Goal: Information Seeking & Learning: Learn about a topic

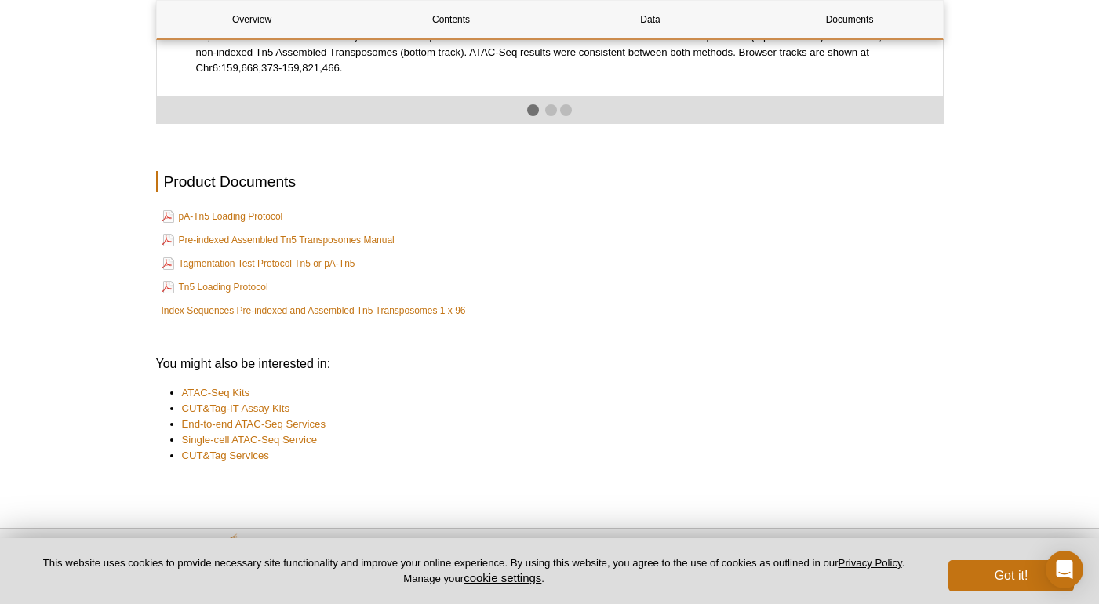
scroll to position [2815, 0]
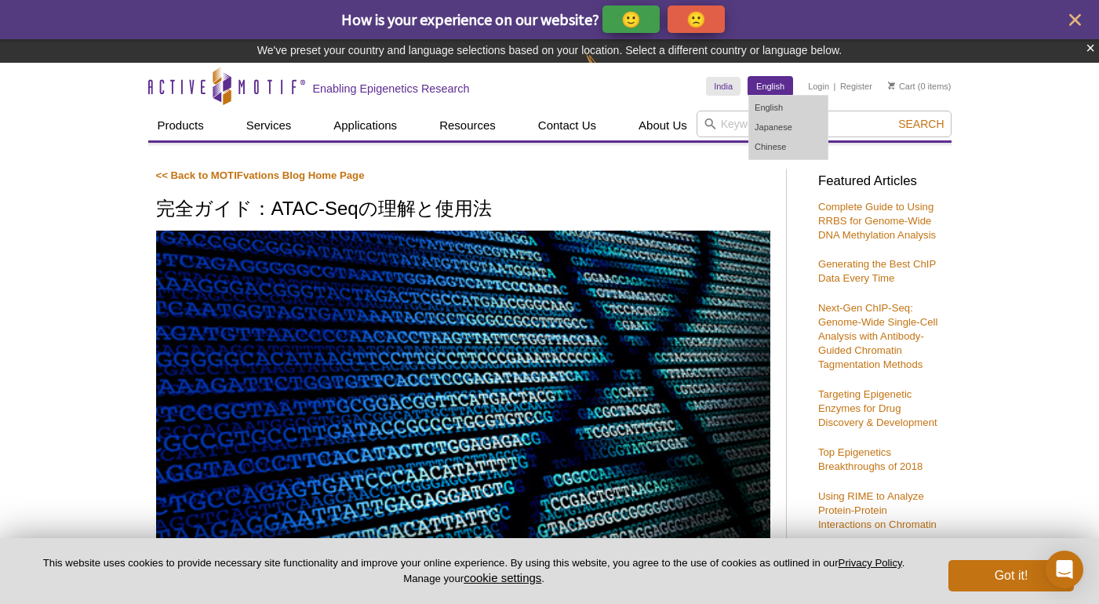
click at [772, 86] on link "English" at bounding box center [771, 86] width 44 height 19
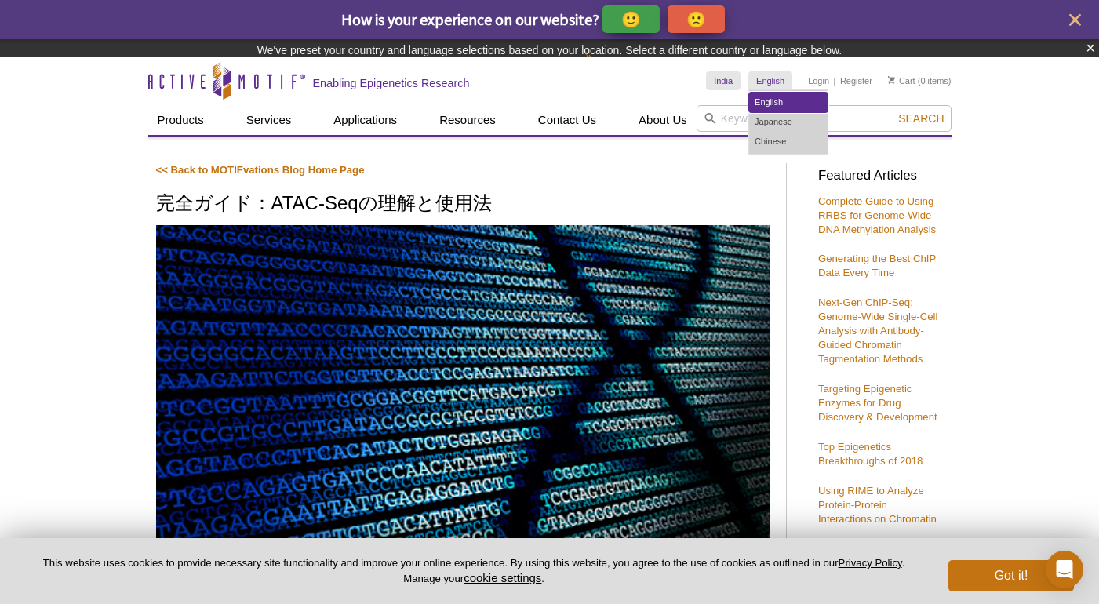
click at [775, 105] on ul "English Japanese Chinese" at bounding box center [789, 121] width 80 height 65
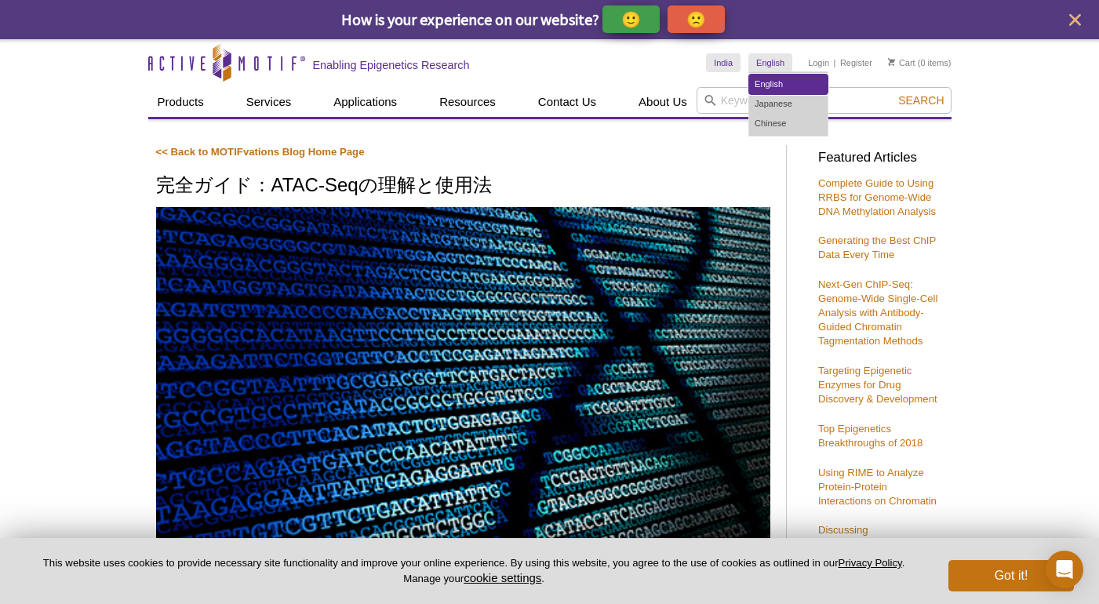
click at [771, 81] on link "English" at bounding box center [788, 85] width 78 height 20
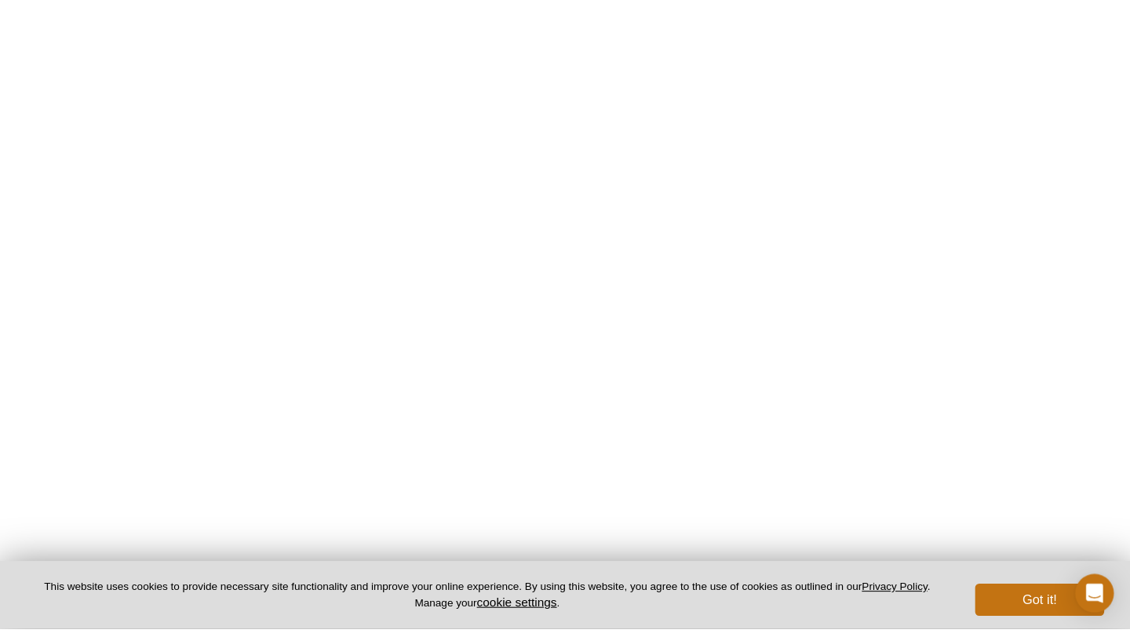
scroll to position [2865, 0]
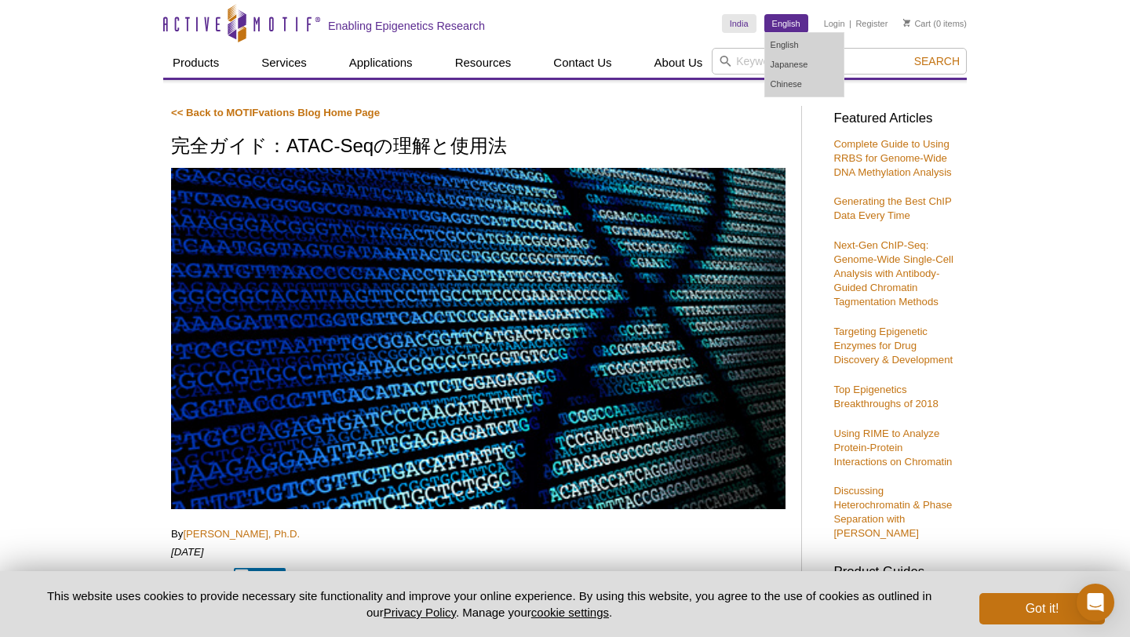
click at [0, 0] on div "How is your experience on our website? 🙂 🙁" at bounding box center [0, 0] width 0 height 0
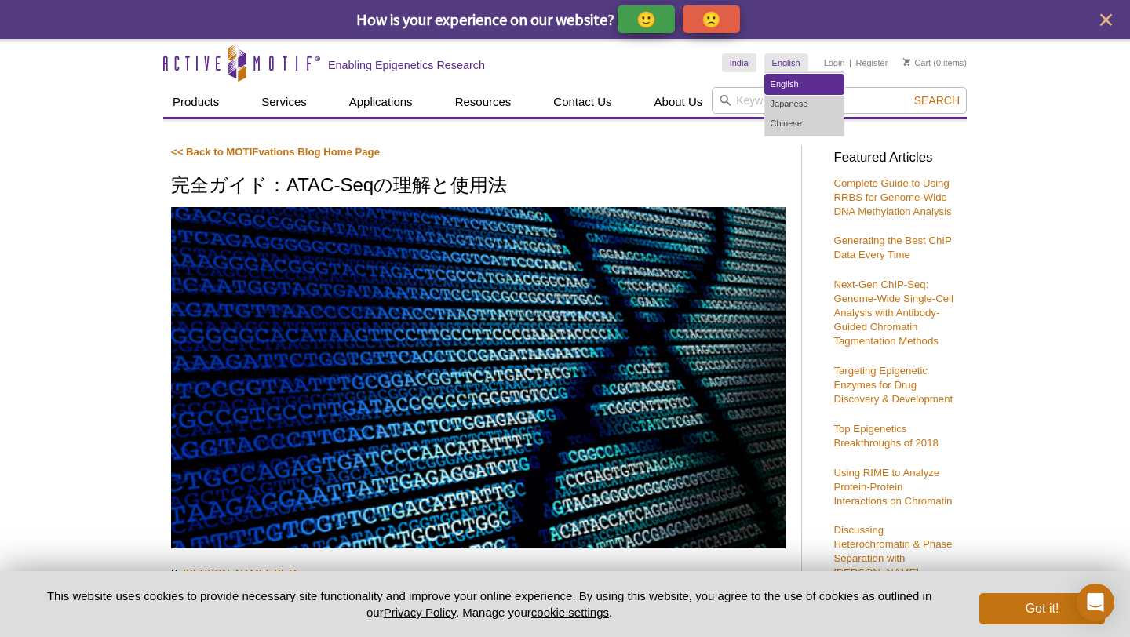
click at [782, 83] on link "English" at bounding box center [804, 85] width 78 height 20
click at [784, 84] on link "English" at bounding box center [804, 85] width 78 height 20
click at [654, 192] on h1 "完全ガイド：ATAC-Seqの理解と使用法" at bounding box center [478, 186] width 614 height 23
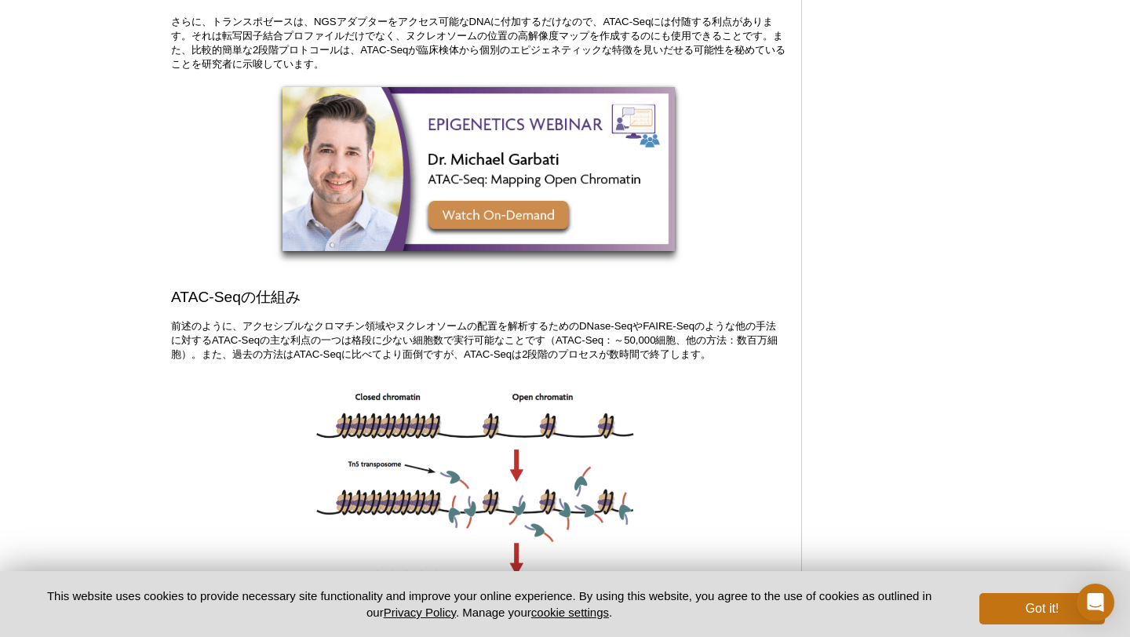
scroll to position [1612, 0]
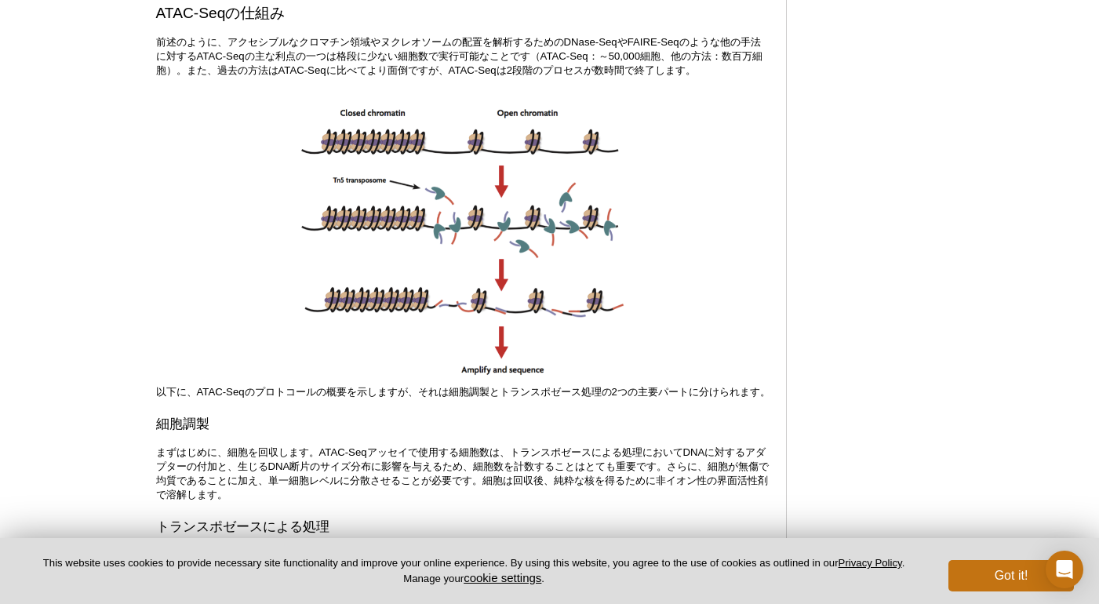
scroll to position [1696, 0]
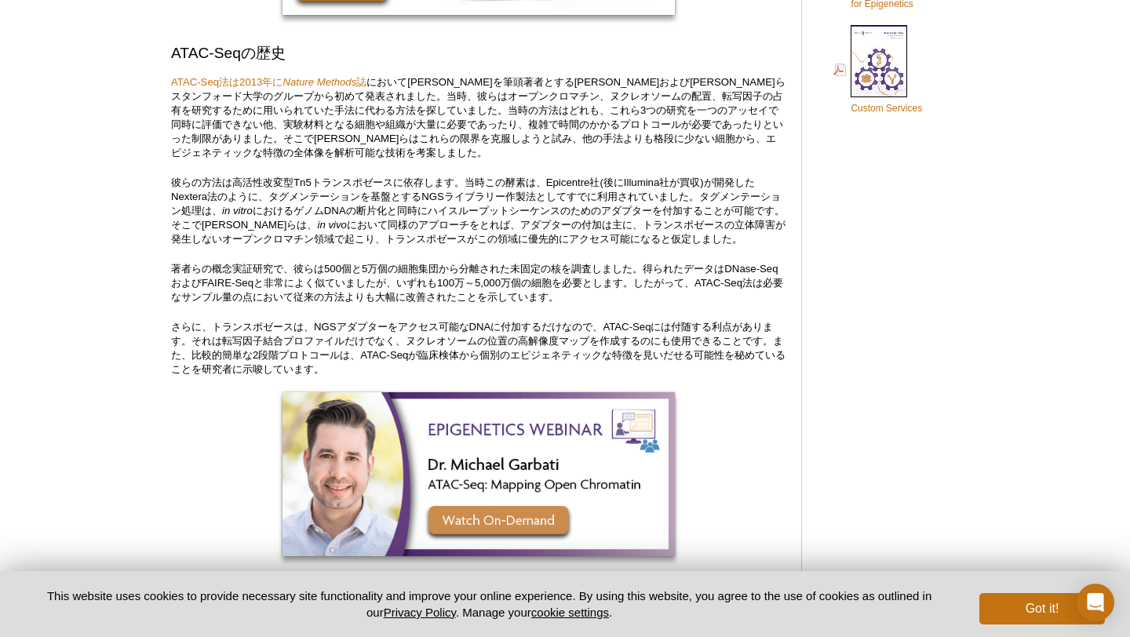
scroll to position [1077, 0]
